Goal: Task Accomplishment & Management: Use online tool/utility

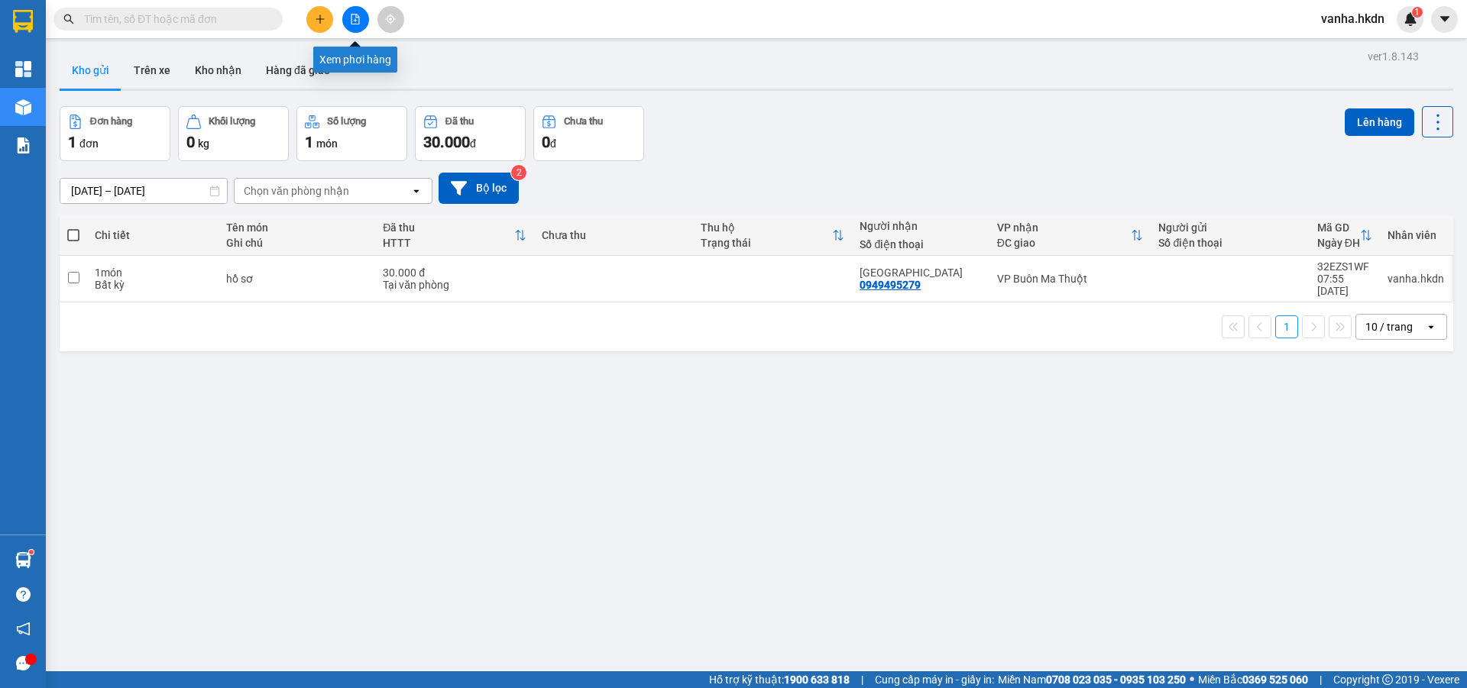
click at [363, 21] on button at bounding box center [355, 19] width 27 height 27
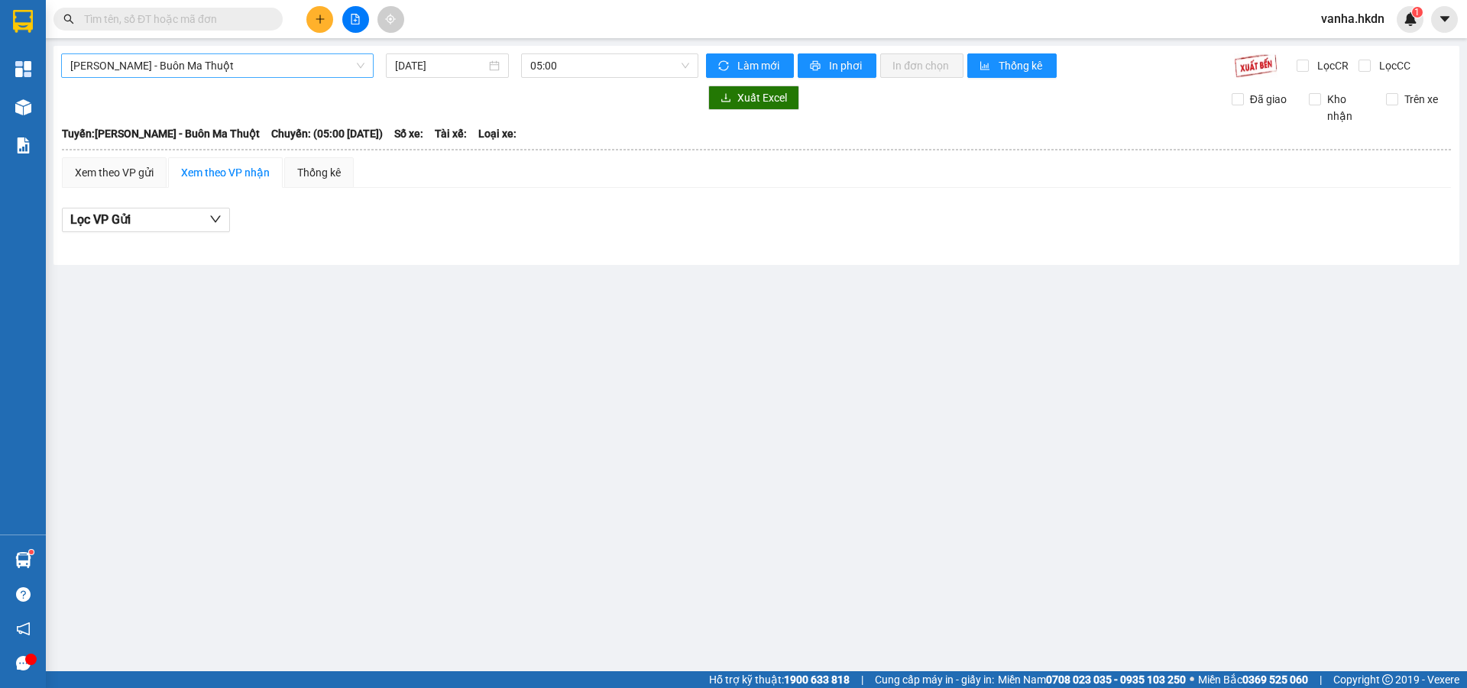
click at [287, 66] on span "[PERSON_NAME] - Buôn Ma Thuột" at bounding box center [217, 65] width 294 height 23
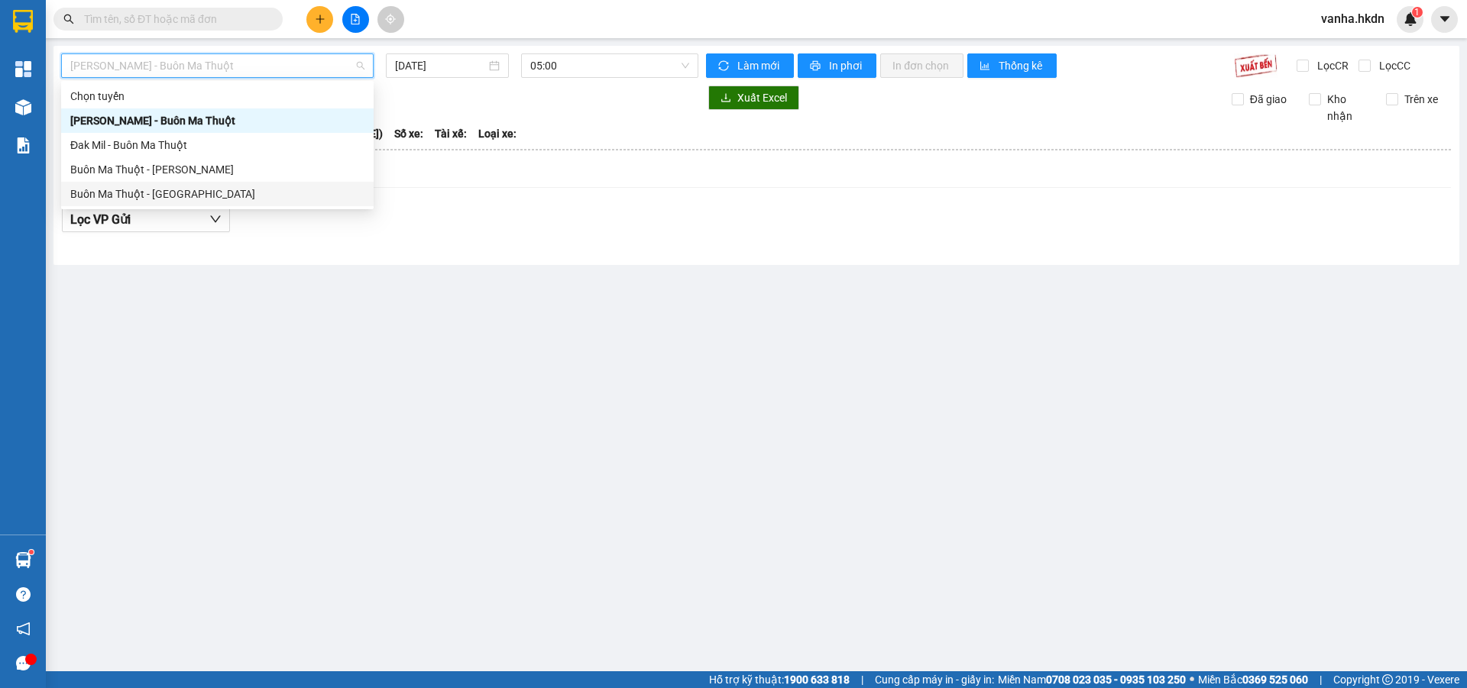
click at [171, 200] on div "Buôn Ma Thuột - [GEOGRAPHIC_DATA]" at bounding box center [217, 194] width 294 height 17
type input "[DATE]"
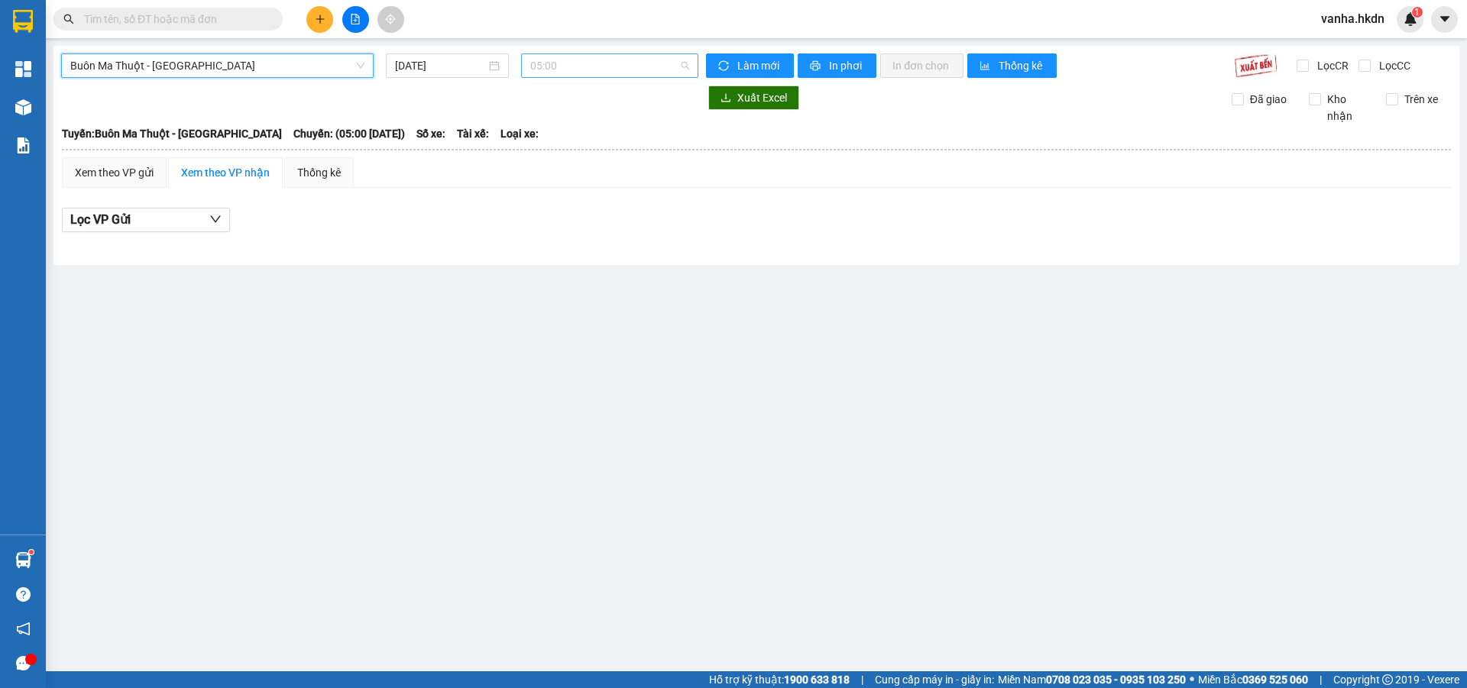
click at [590, 64] on span "05:00" at bounding box center [609, 65] width 159 height 23
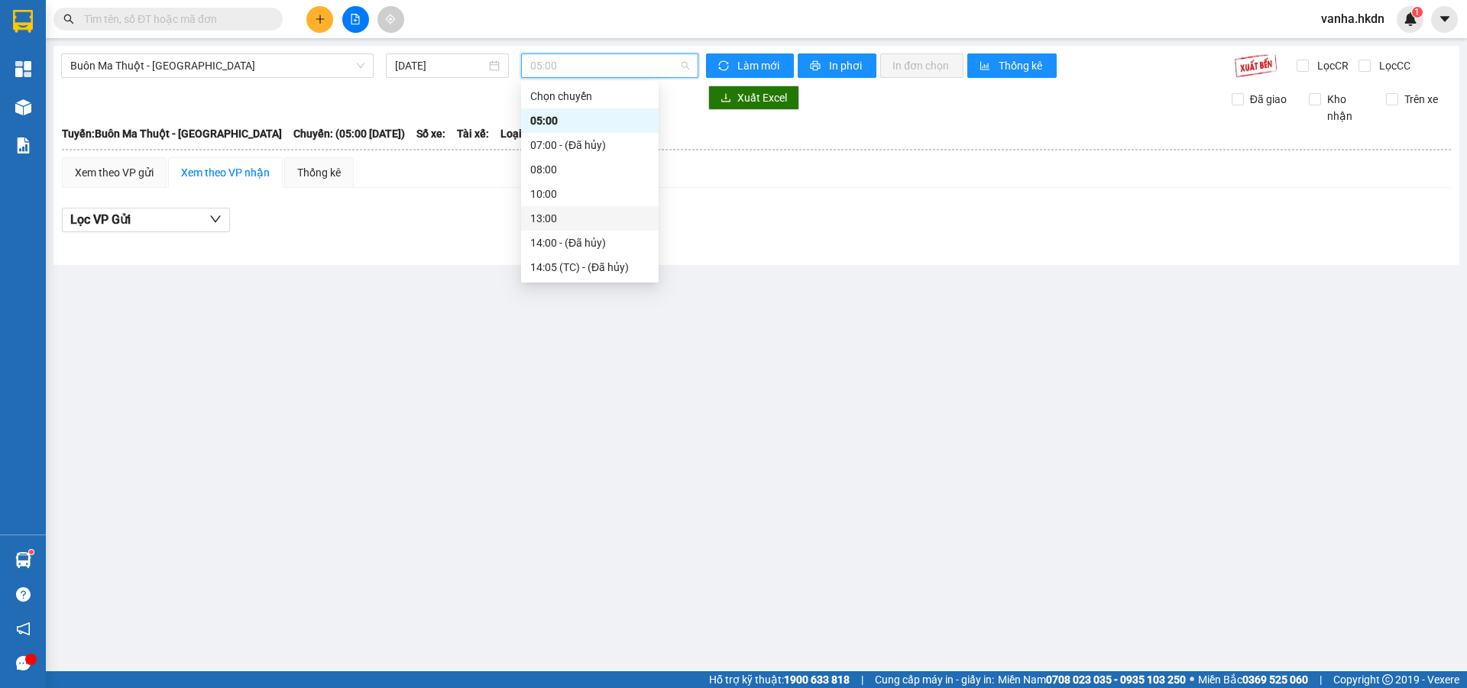
click at [552, 218] on div "13:00" at bounding box center [589, 218] width 119 height 17
